Goal: Task Accomplishment & Management: Manage account settings

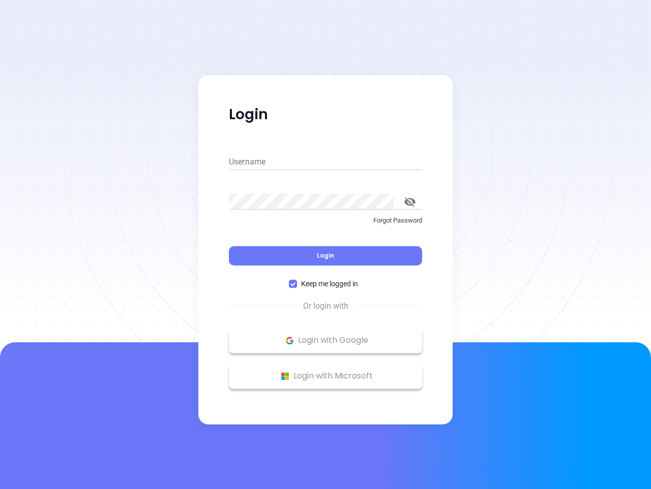
click at [326, 244] on div "Login" at bounding box center [325, 250] width 193 height 32
click at [326, 162] on input "Username" at bounding box center [325, 162] width 193 height 16
click at [410, 202] on icon "toggle password visibility" at bounding box center [410, 202] width 11 height 10
click at [326, 255] on span "Login" at bounding box center [325, 255] width 17 height 9
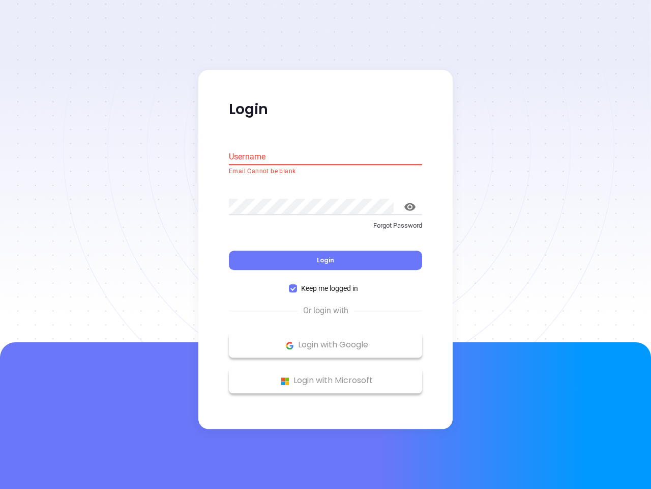
click at [326, 283] on span "Keep me logged in" at bounding box center [329, 288] width 65 height 11
click at [297, 284] on input "Keep me logged in" at bounding box center [293, 288] width 8 height 8
checkbox input "false"
click at [326, 340] on p "Login with Google" at bounding box center [325, 344] width 183 height 15
click at [326, 376] on p "Login with Microsoft" at bounding box center [325, 380] width 183 height 15
